Goal: Information Seeking & Learning: Learn about a topic

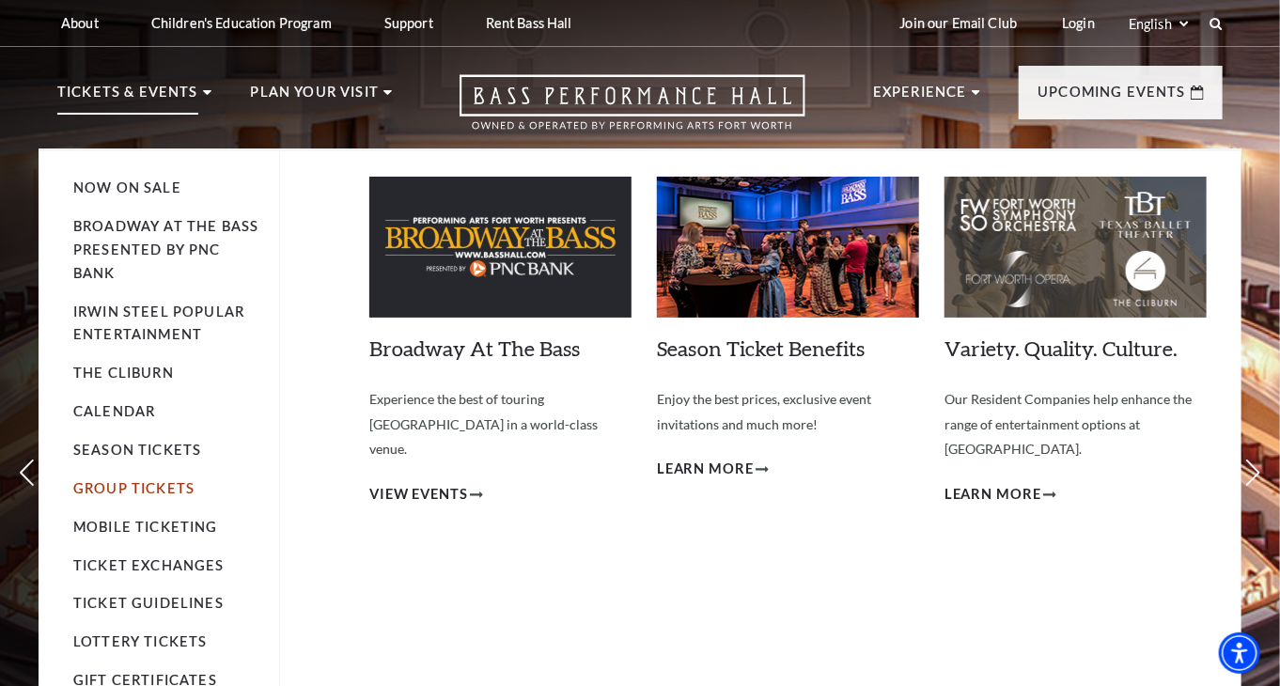
click at [120, 480] on link "Group Tickets" at bounding box center [133, 488] width 121 height 16
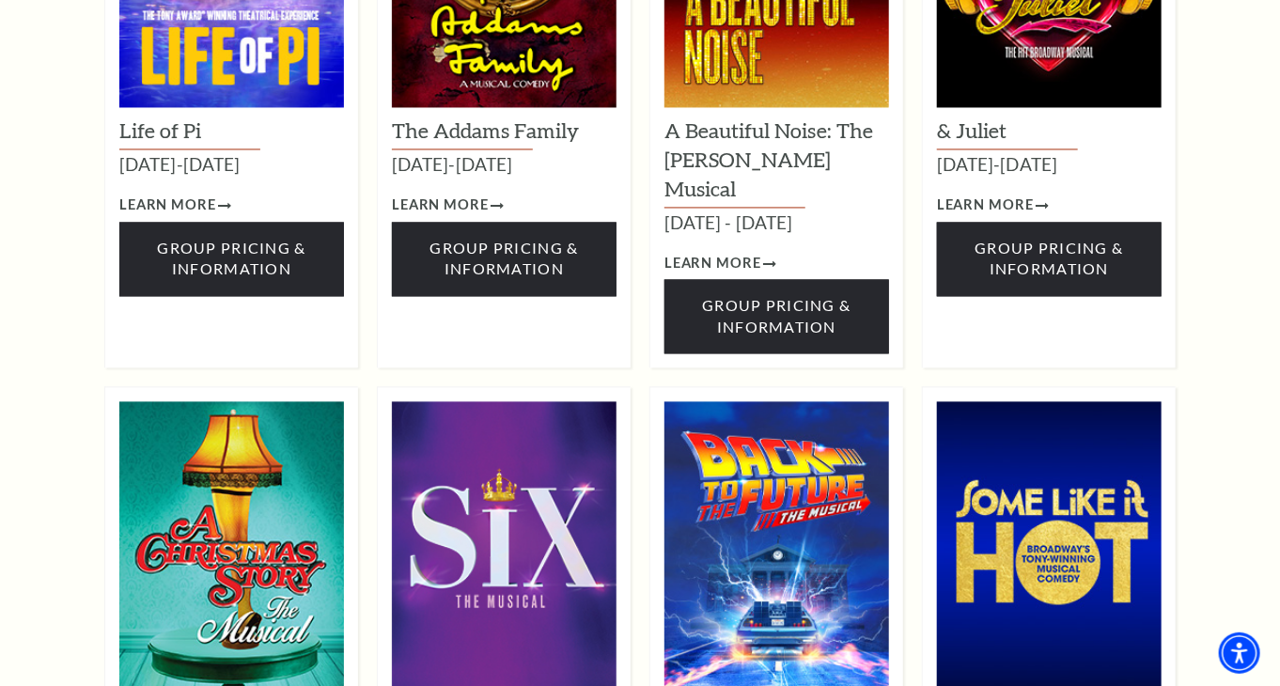
scroll to position [1873, 0]
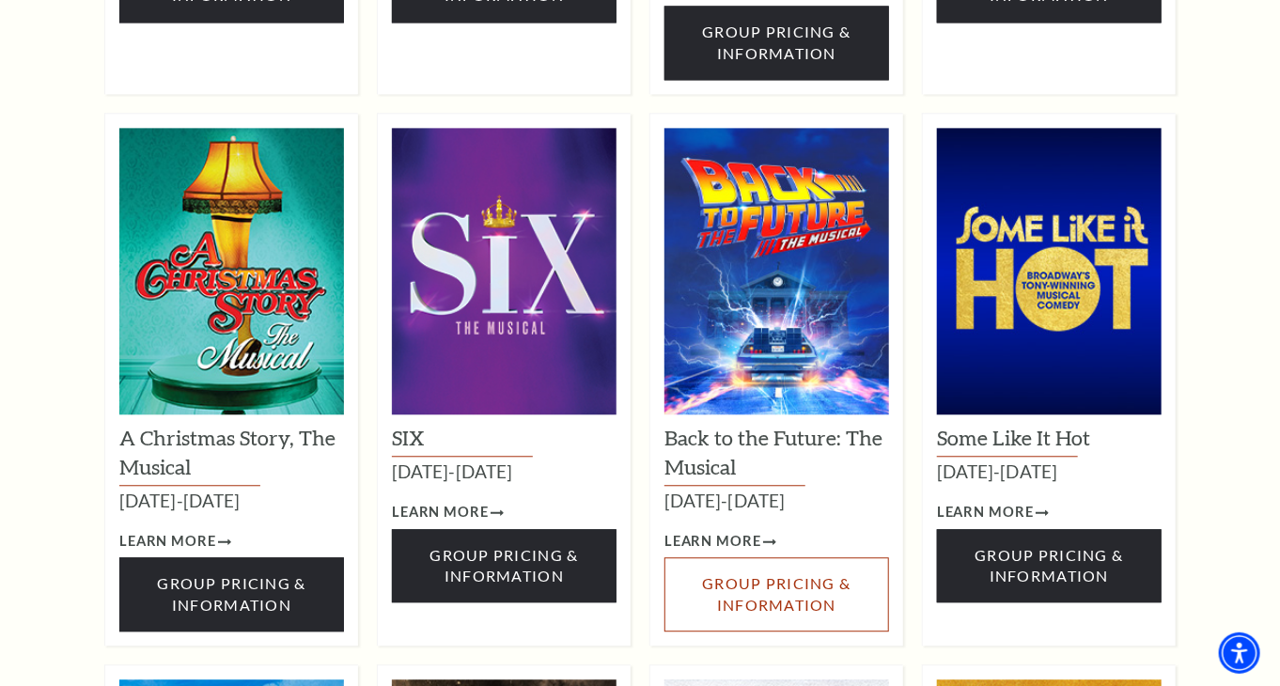
click at [778, 557] on link "Group Pricing & Information" at bounding box center [776, 594] width 225 height 74
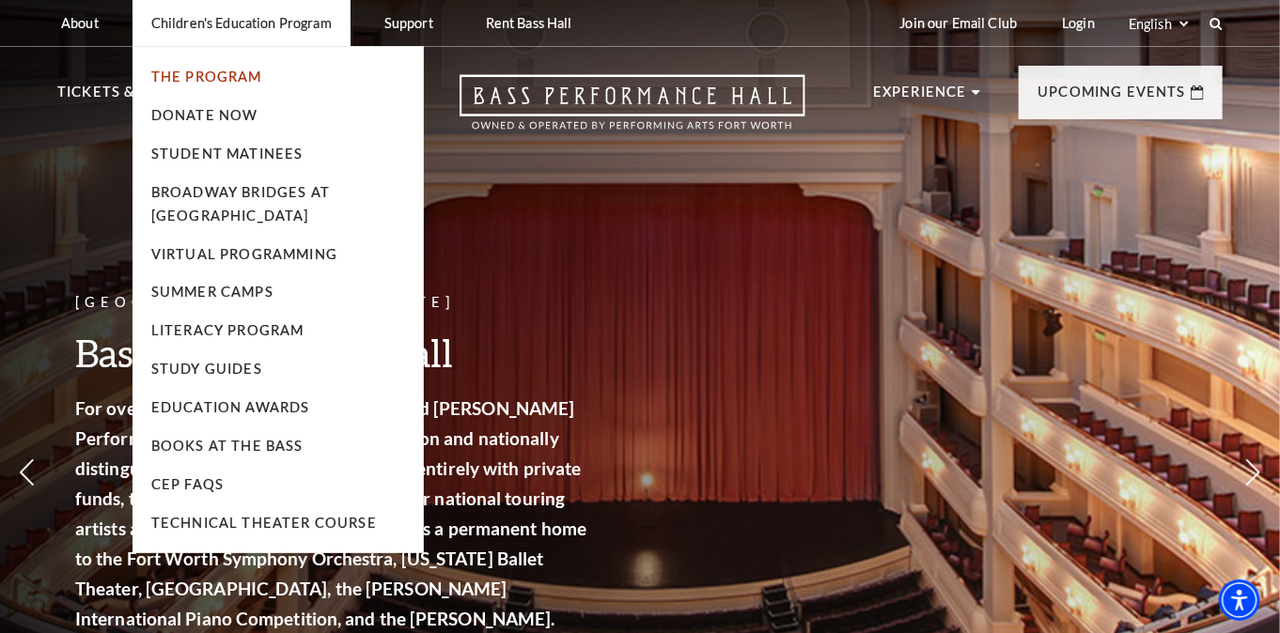
click at [221, 72] on link "The Program" at bounding box center [206, 77] width 111 height 16
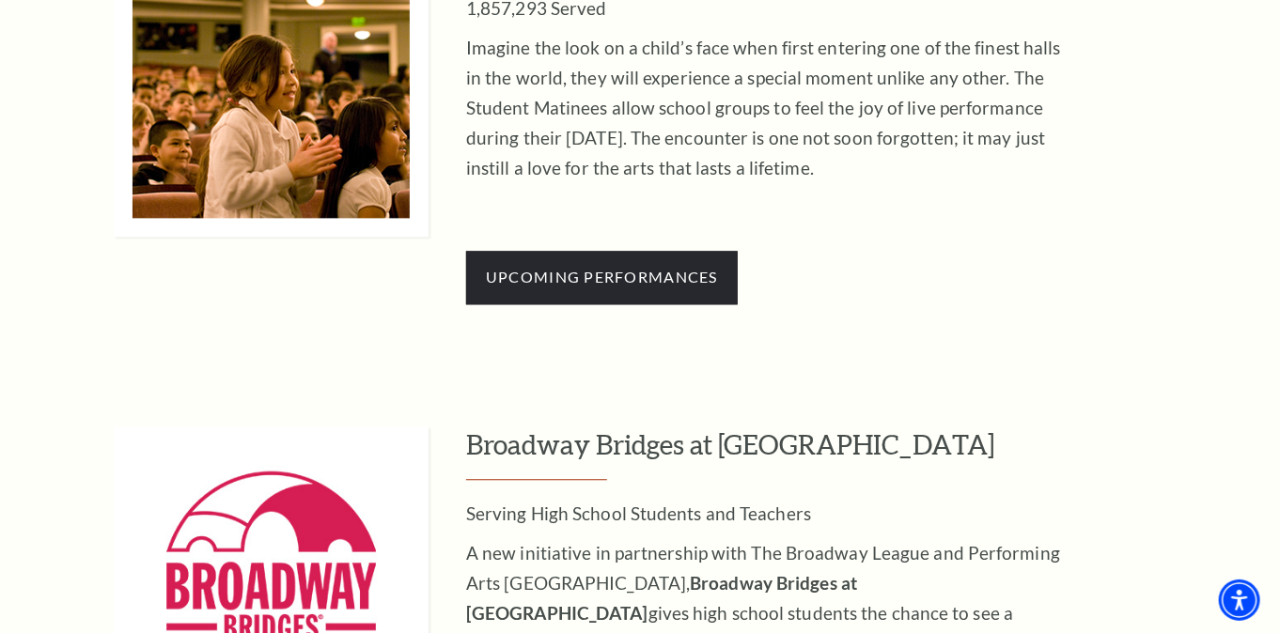
scroll to position [1738, 0]
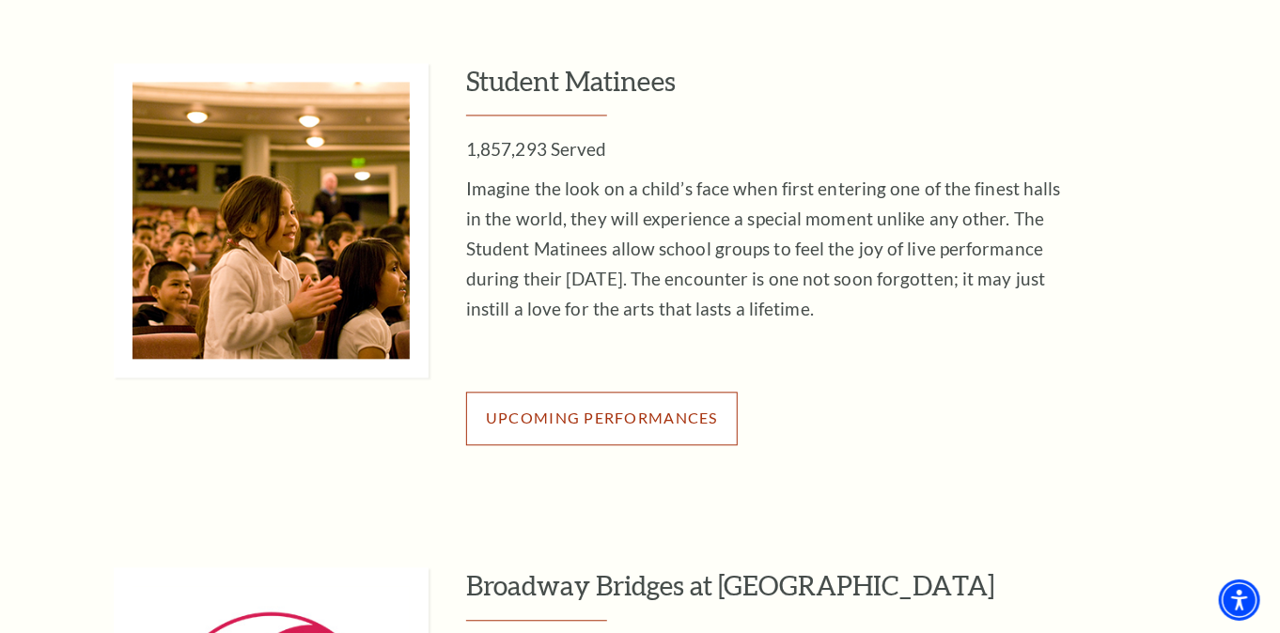
click at [517, 417] on span "Upcoming Performances" at bounding box center [602, 418] width 232 height 18
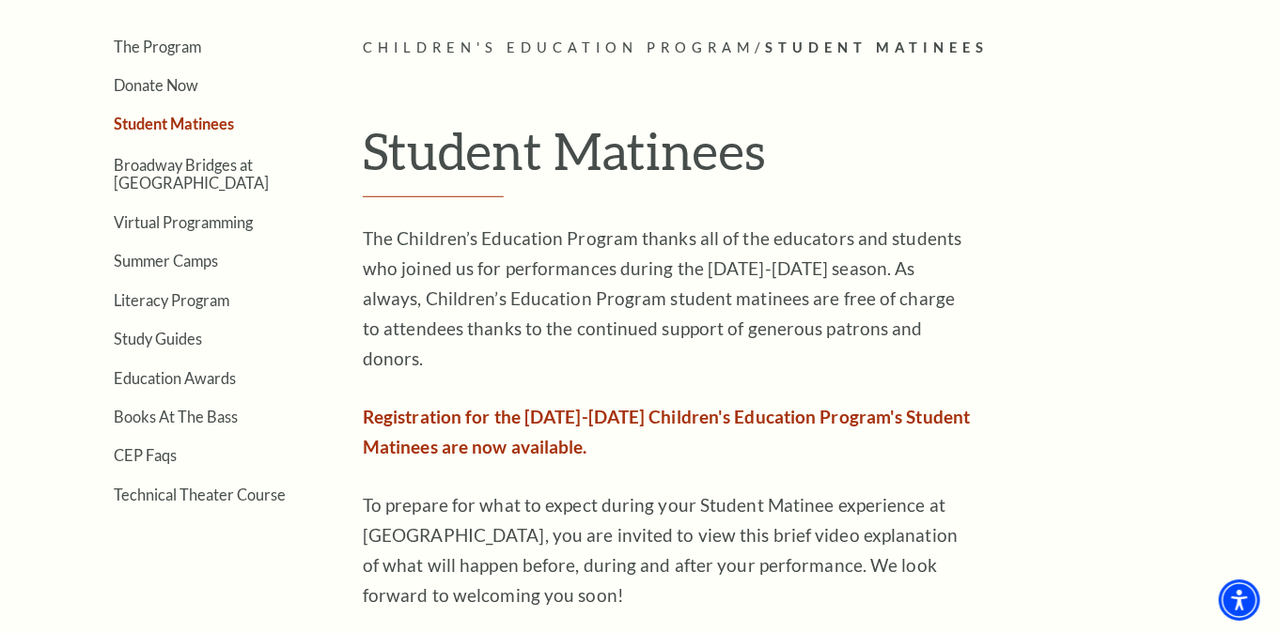
scroll to position [461, 0]
click at [162, 452] on link "CEP Faqs" at bounding box center [145, 456] width 63 height 18
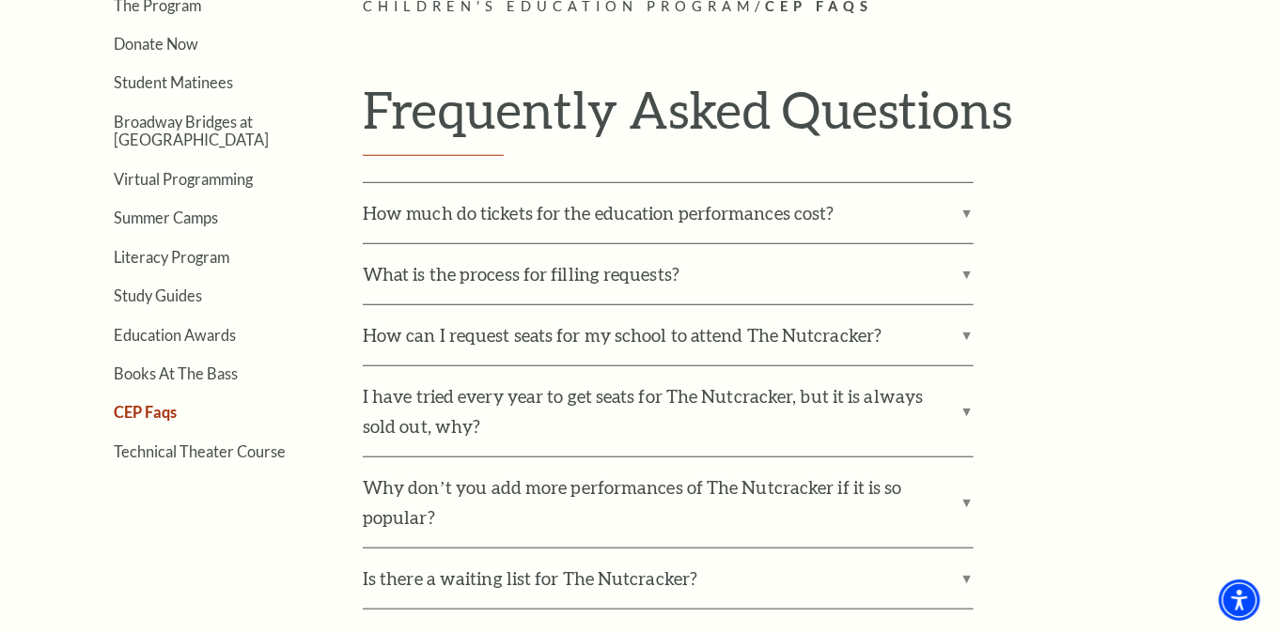
scroll to position [505, 0]
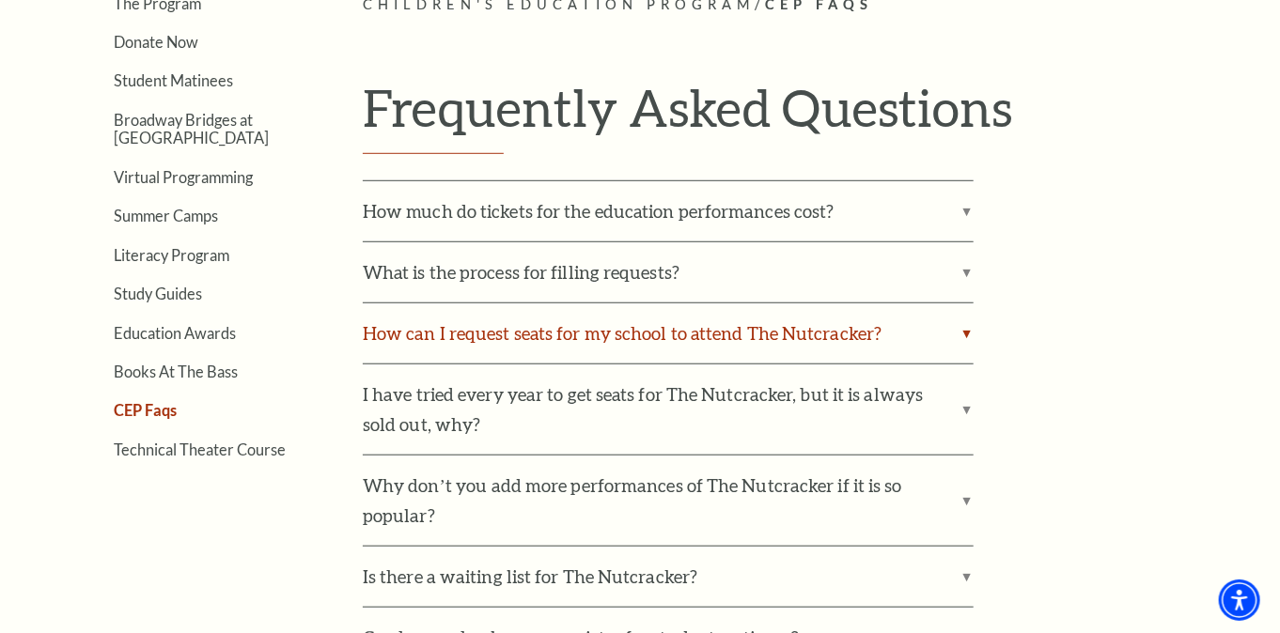
click at [467, 303] on label "How can I request seats for my school to attend The Nutcracker?" at bounding box center [668, 333] width 611 height 60
click at [0, 0] on input "How can I request seats for my school to attend The Nutcracker?" at bounding box center [0, 0] width 0 height 0
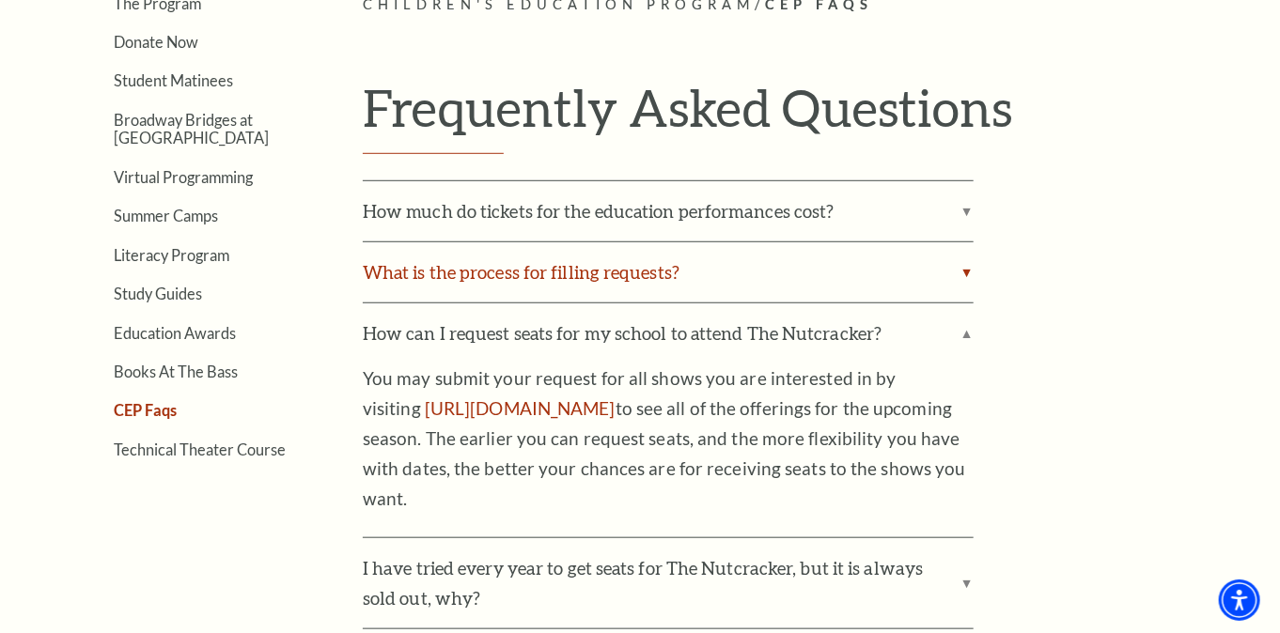
click at [470, 280] on label "What is the process for filling requests?" at bounding box center [668, 272] width 611 height 60
click at [0, 0] on input "What is the process for filling requests?" at bounding box center [0, 0] width 0 height 0
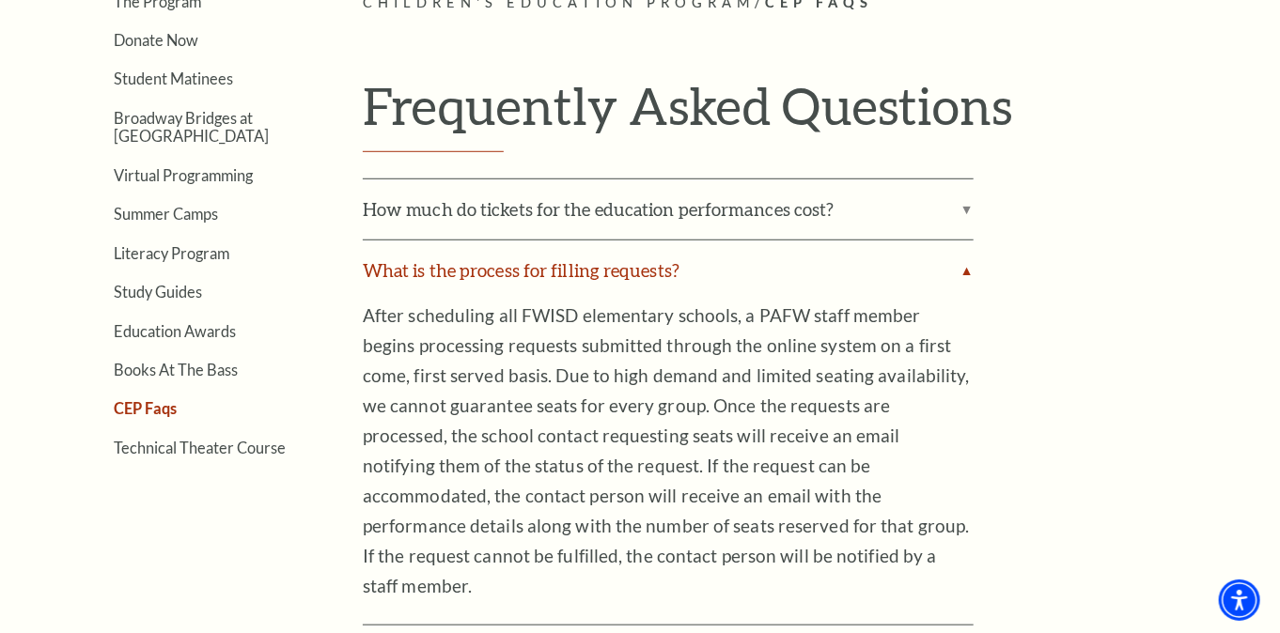
scroll to position [509, 0]
